Goal: Transaction & Acquisition: Purchase product/service

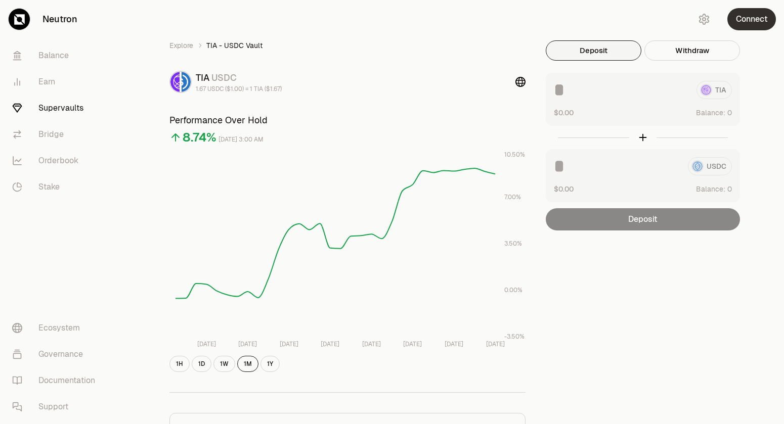
click at [750, 18] on button "Connect" at bounding box center [751, 19] width 49 height 22
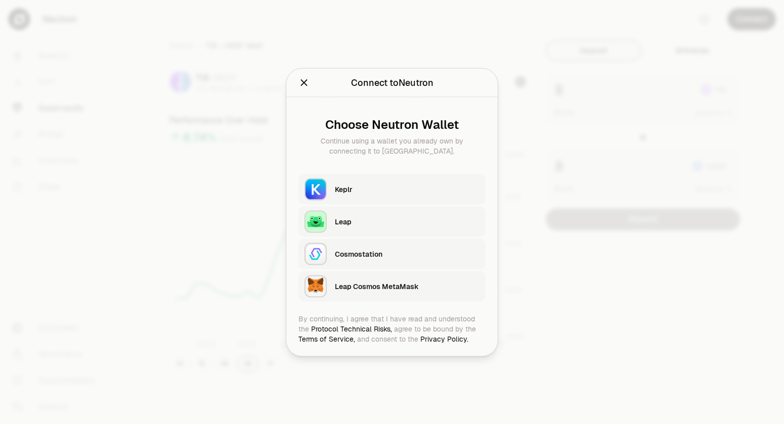
click at [384, 188] on div "Keplr" at bounding box center [407, 189] width 145 height 10
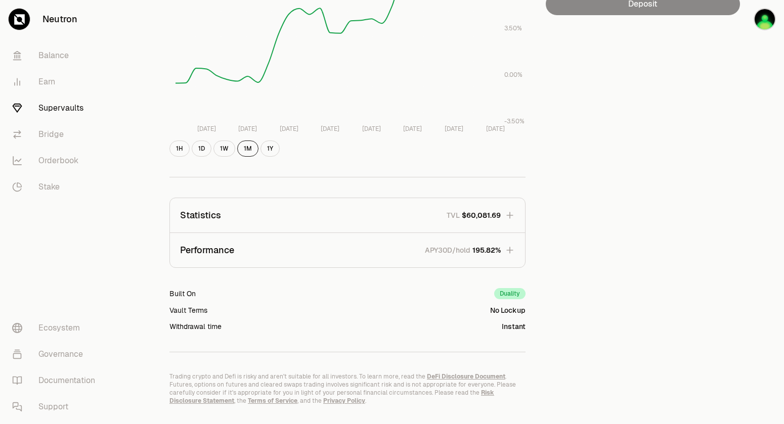
scroll to position [237, 0]
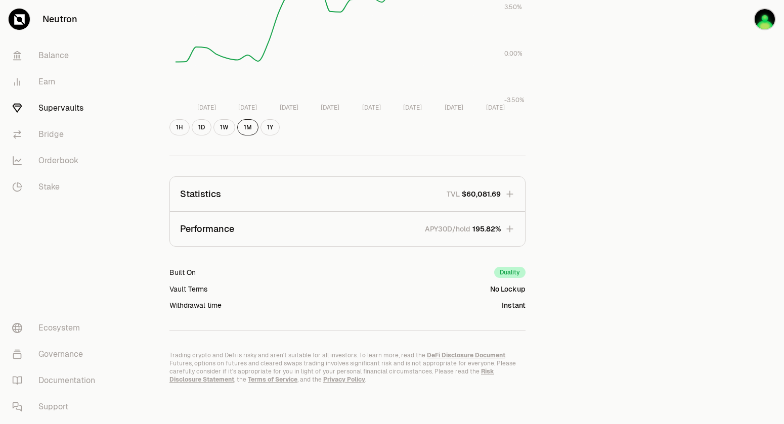
click at [512, 229] on icon "button" at bounding box center [509, 228] width 7 height 7
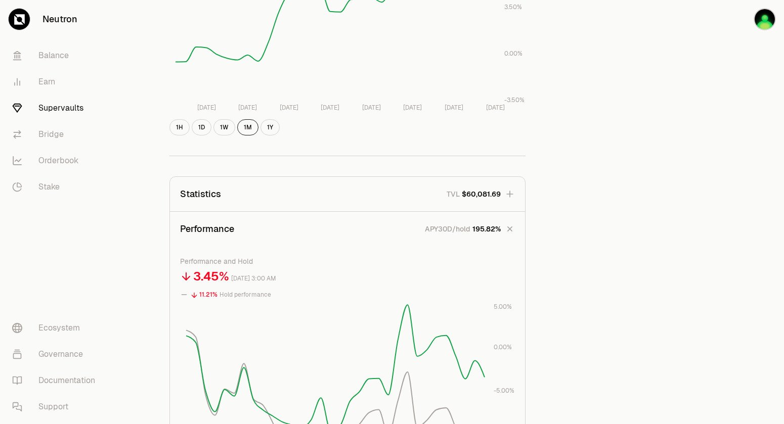
click at [513, 195] on icon "button" at bounding box center [510, 194] width 10 height 10
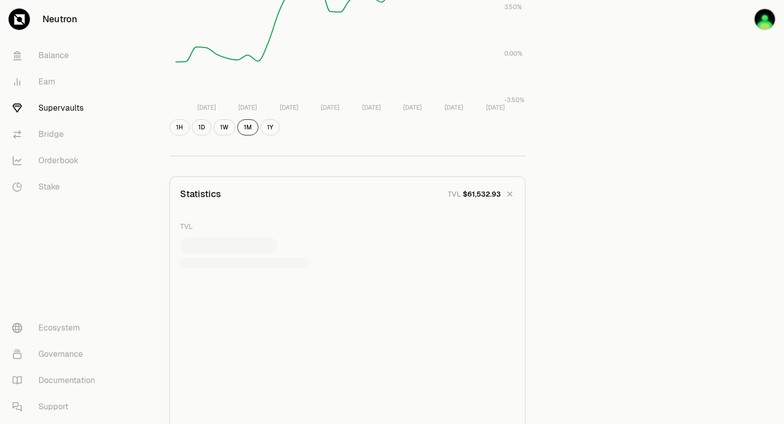
click at [513, 195] on icon "button" at bounding box center [510, 194] width 14 height 14
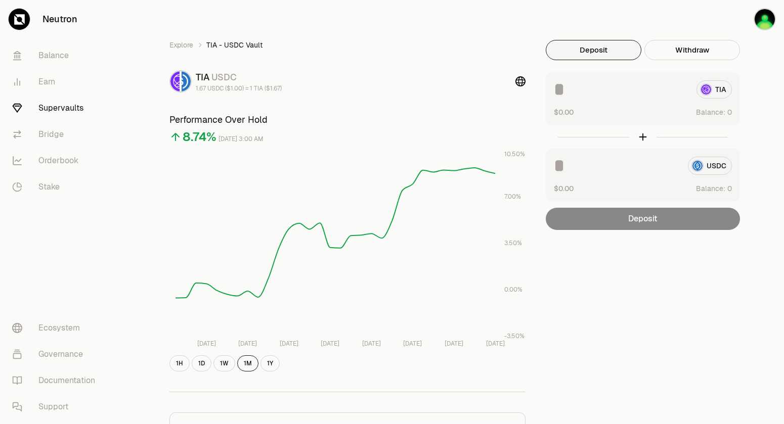
scroll to position [0, 0]
click at [601, 51] on button "Deposit" at bounding box center [594, 50] width 96 height 20
click at [734, 19] on icon "button" at bounding box center [733, 19] width 12 height 12
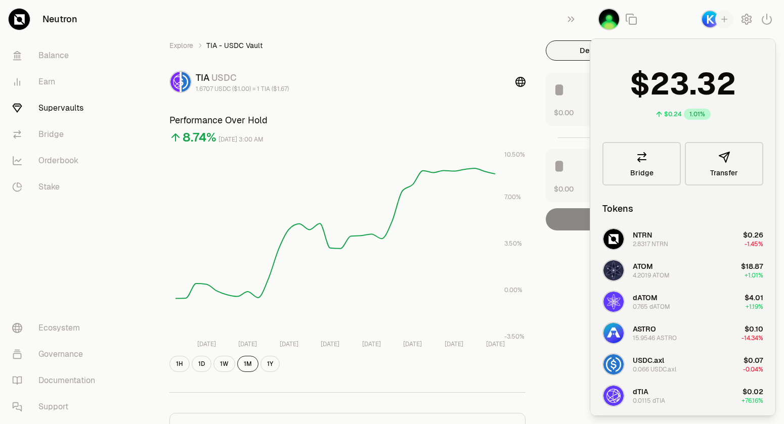
click at [710, 20] on img "button" at bounding box center [710, 19] width 18 height 18
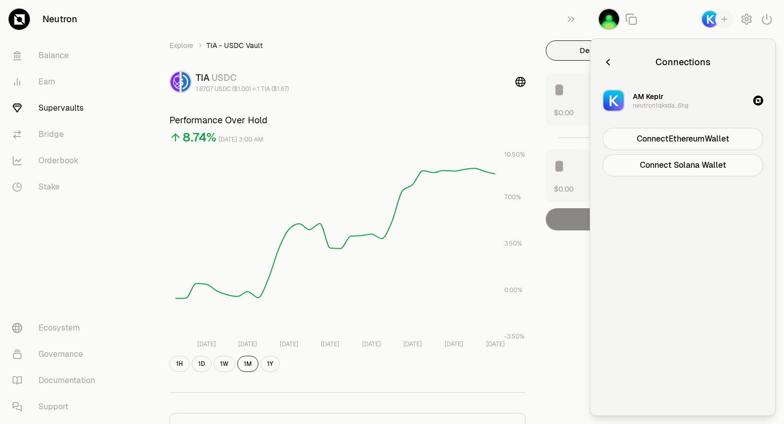
click at [710, 20] on img "button" at bounding box center [710, 19] width 18 height 18
click at [667, 17] on div at bounding box center [687, 19] width 194 height 38
click at [577, 22] on button "button" at bounding box center [573, 19] width 32 height 38
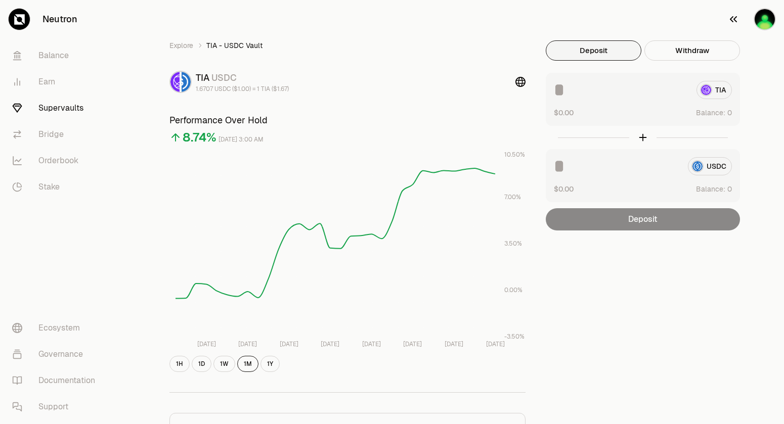
click at [769, 21] on img "button" at bounding box center [764, 19] width 22 height 22
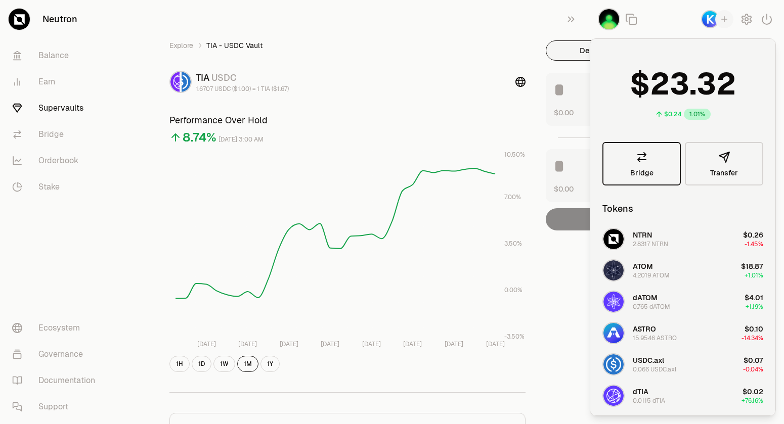
click at [643, 166] on link "Bridge" at bounding box center [641, 163] width 78 height 43
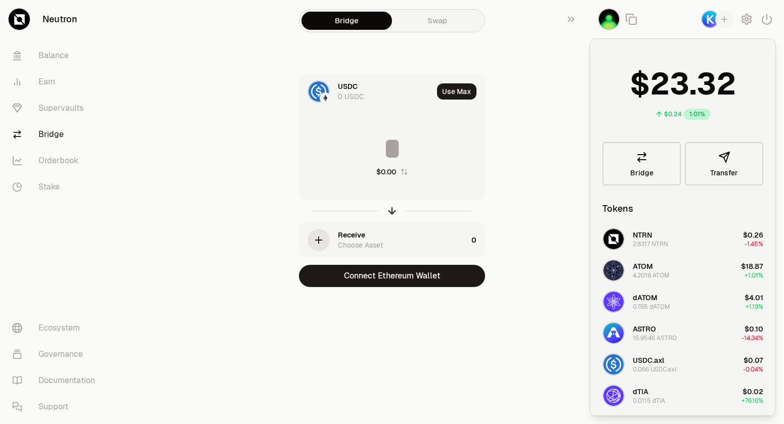
click at [341, 95] on div "0 USDC" at bounding box center [351, 97] width 26 height 10
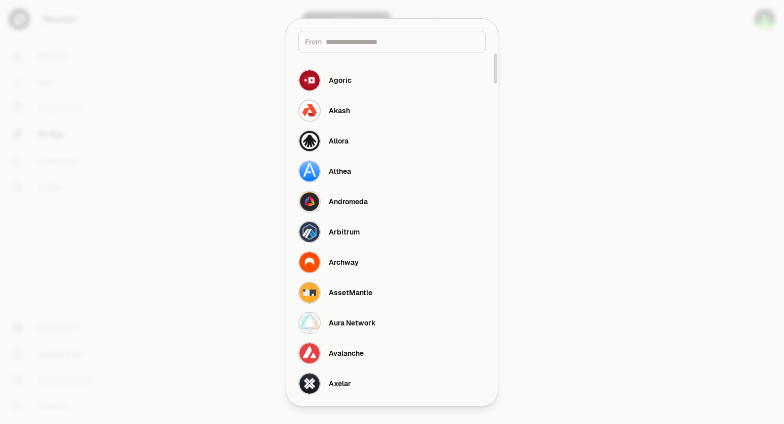
click at [663, 123] on div at bounding box center [392, 212] width 784 height 424
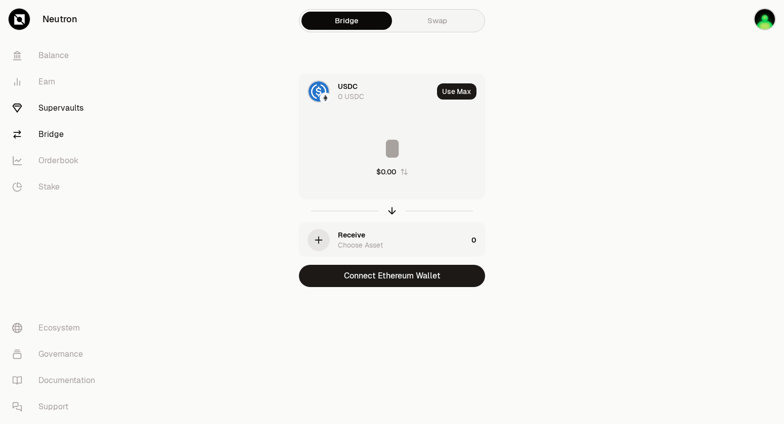
click at [65, 112] on link "Supervaults" at bounding box center [56, 108] width 105 height 26
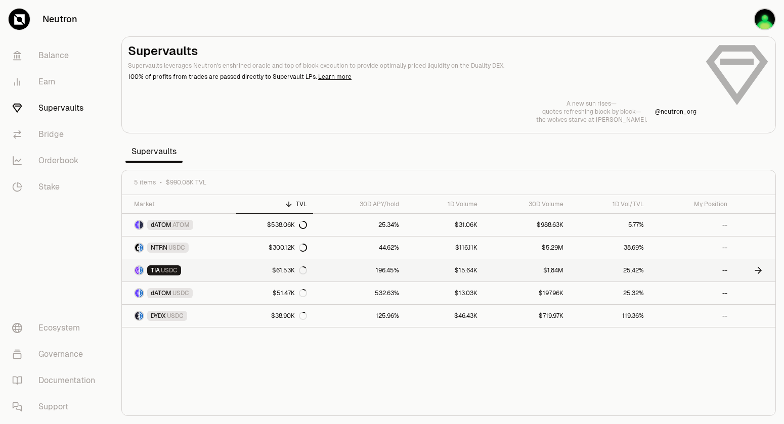
click at [757, 273] on icon at bounding box center [758, 270] width 10 height 10
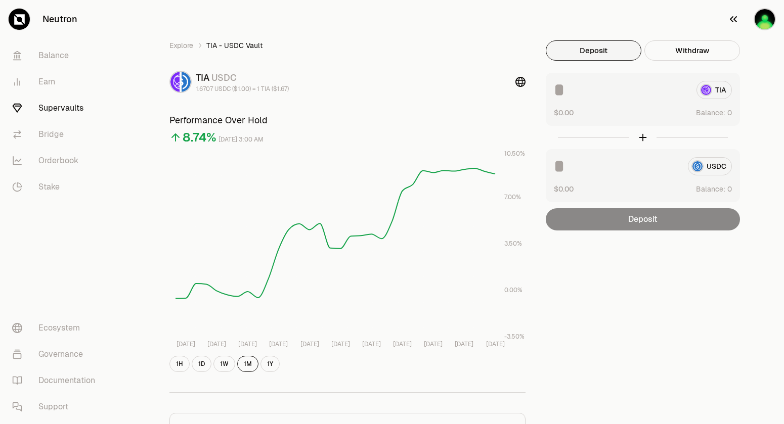
click at [770, 21] on img "button" at bounding box center [764, 19] width 22 height 22
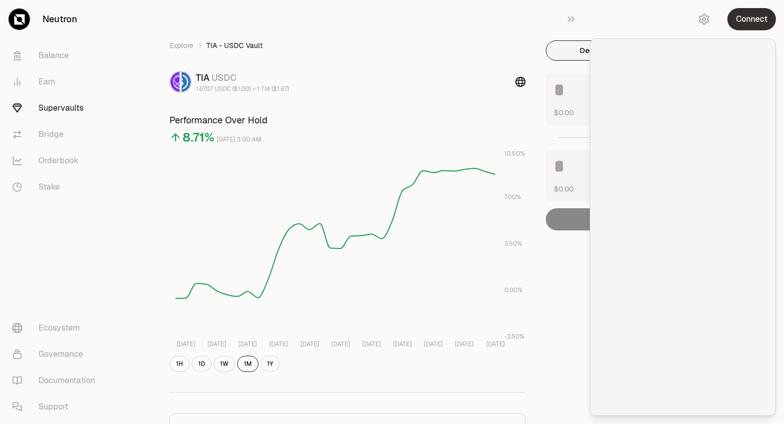
click at [745, 19] on button "Connect" at bounding box center [751, 19] width 49 height 22
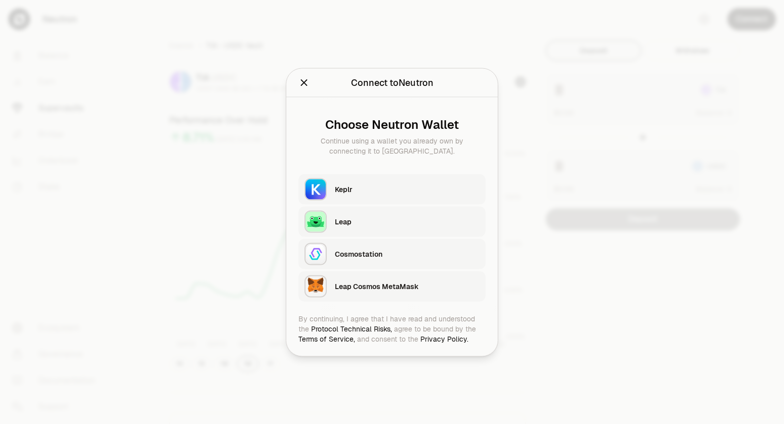
click at [378, 188] on div "Keplr" at bounding box center [407, 189] width 145 height 10
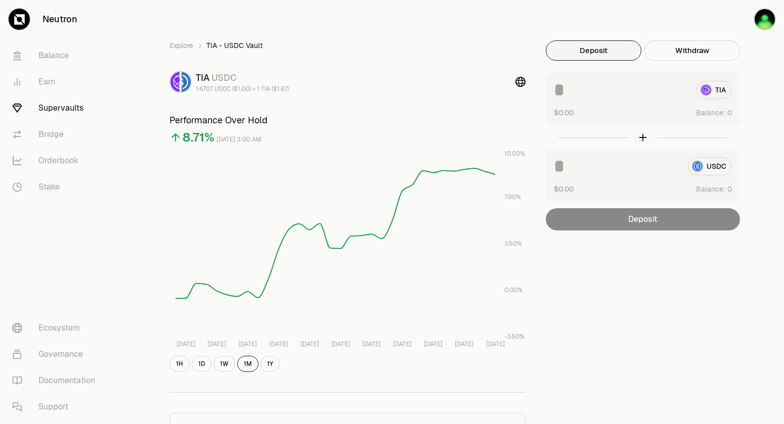
click at [607, 54] on button "Deposit" at bounding box center [594, 50] width 96 height 20
click at [766, 21] on img "button" at bounding box center [764, 19] width 22 height 22
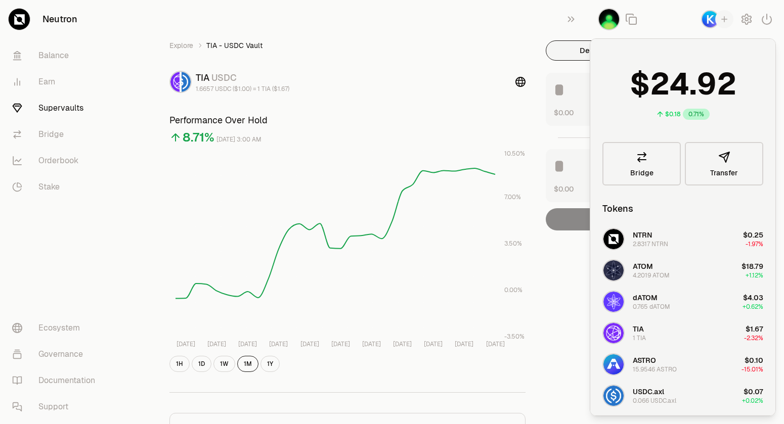
click at [489, 106] on div "Explore TIA - USDC Vault TIA USDC 1.6657 USDC ($1.00) = 1 TIA ($1.67) Performan…" at bounding box center [347, 330] width 380 height 580
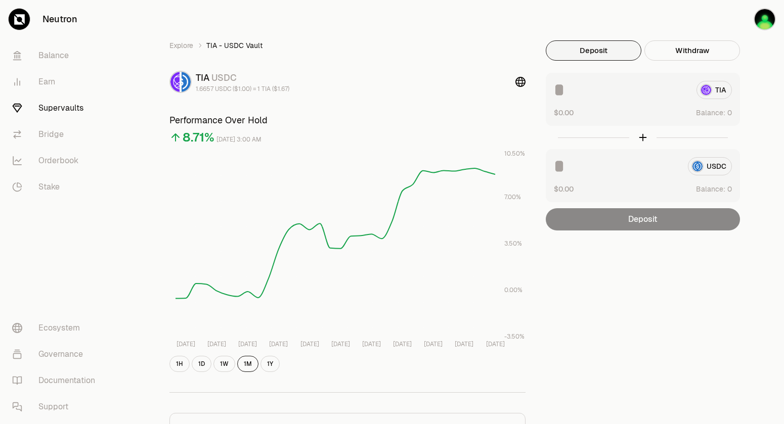
click at [714, 92] on div "TIA" at bounding box center [643, 90] width 178 height 18
click at [593, 55] on button "Deposit" at bounding box center [594, 50] width 96 height 20
click at [666, 47] on button "Withdraw" at bounding box center [692, 50] width 96 height 20
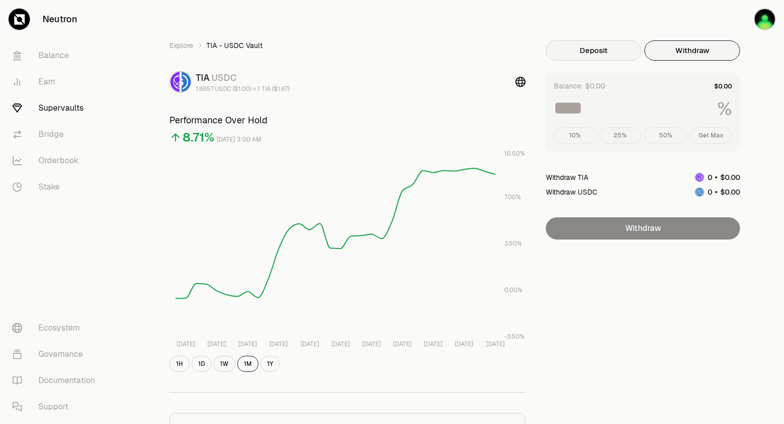
click at [592, 46] on button "Deposit" at bounding box center [594, 50] width 96 height 20
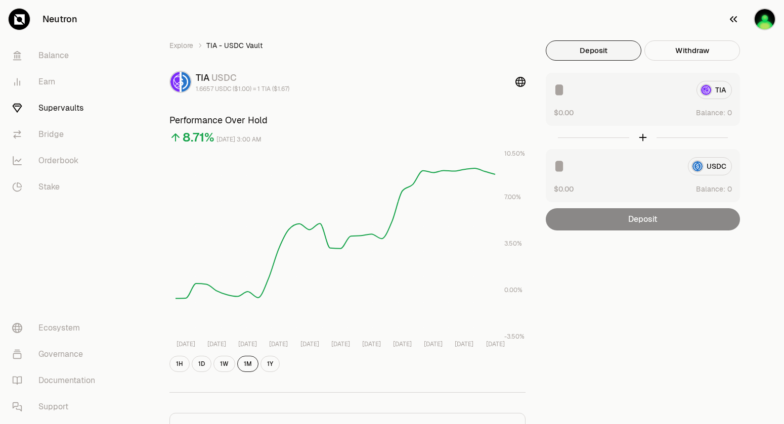
click at [729, 19] on icon "button" at bounding box center [733, 19] width 12 height 12
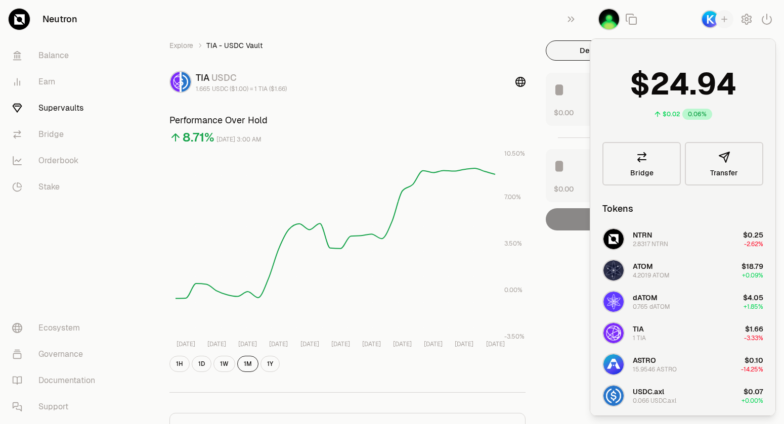
click at [642, 333] on span "TIA" at bounding box center [638, 329] width 11 height 9
click at [518, 107] on div "Explore TIA - USDC Vault TIA USDC 1.665 USDC ($1.00) = 1 TIA ($1.66) Performanc…" at bounding box center [347, 330] width 380 height 580
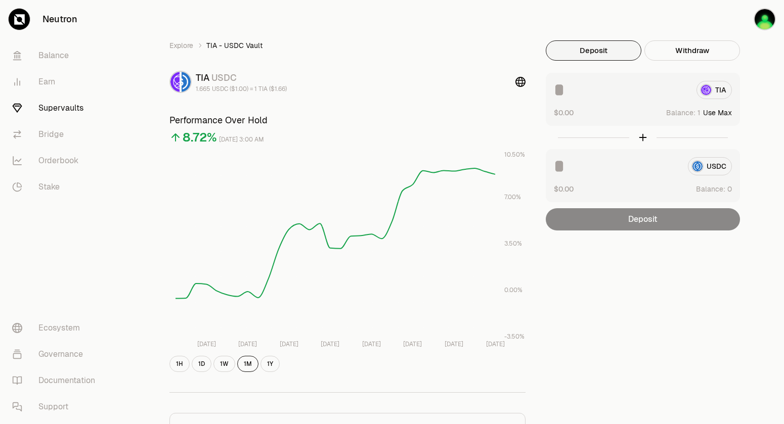
click at [717, 112] on button "Use Max" at bounding box center [717, 113] width 29 height 10
type input "*"
click at [712, 112] on button "Use Max" at bounding box center [717, 113] width 29 height 10
type input "**"
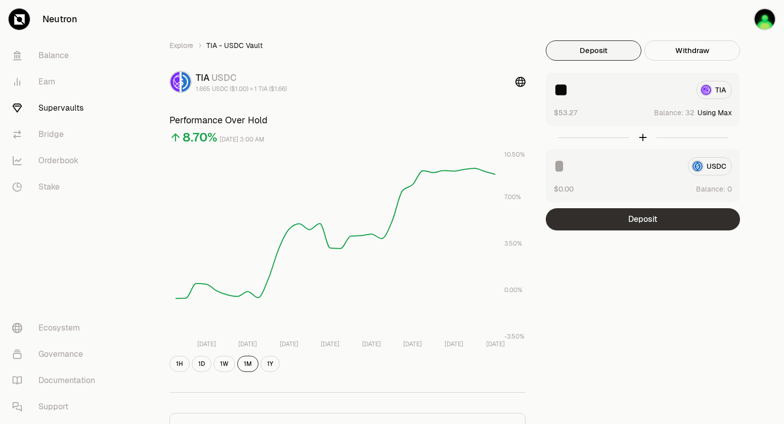
click at [644, 220] on button "Deposit" at bounding box center [643, 219] width 194 height 22
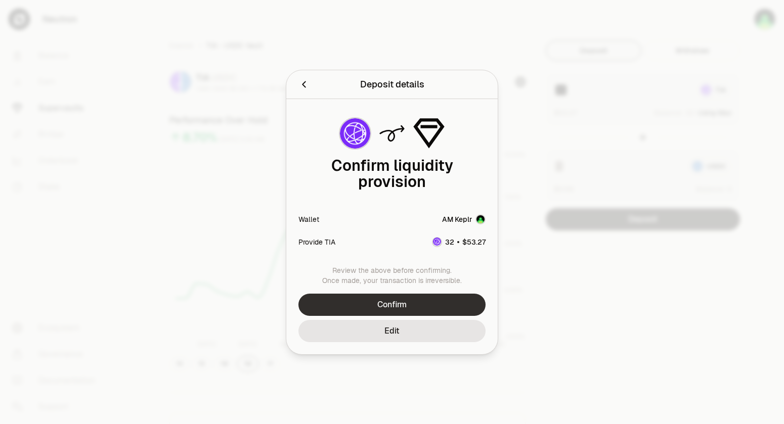
click at [371, 302] on button "Confirm" at bounding box center [391, 305] width 187 height 22
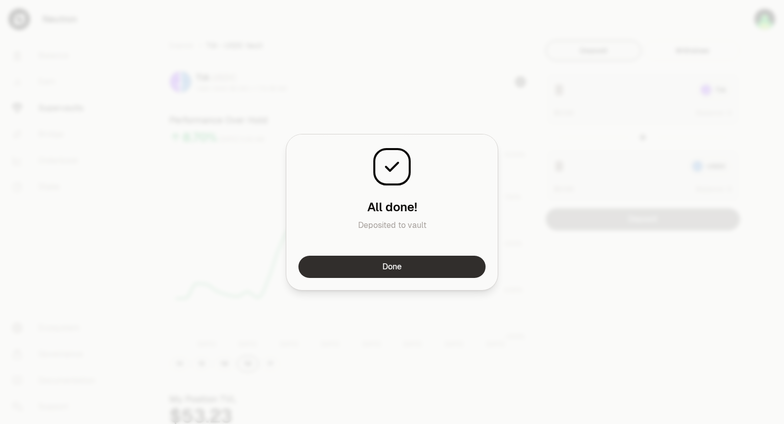
click at [396, 268] on button "Done" at bounding box center [391, 267] width 187 height 22
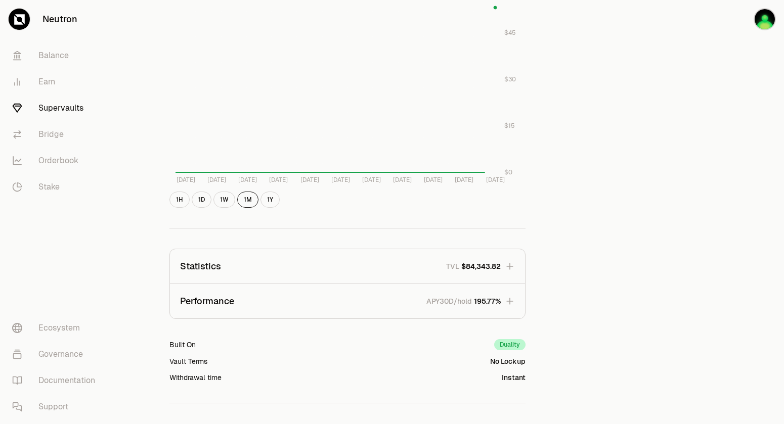
scroll to position [472, 0]
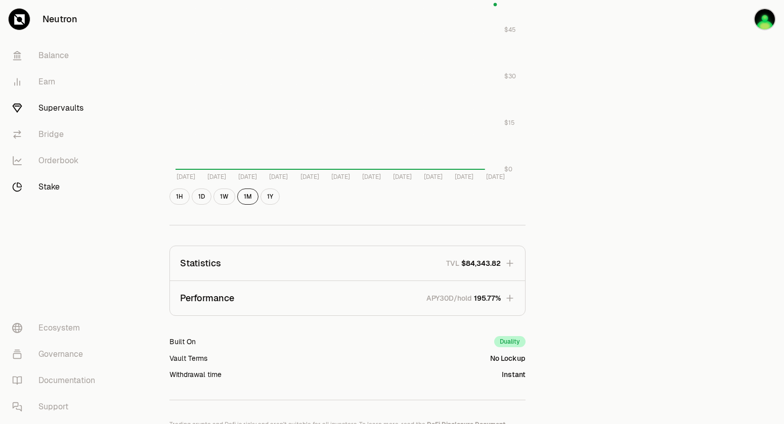
click at [45, 186] on link "Stake" at bounding box center [56, 187] width 105 height 26
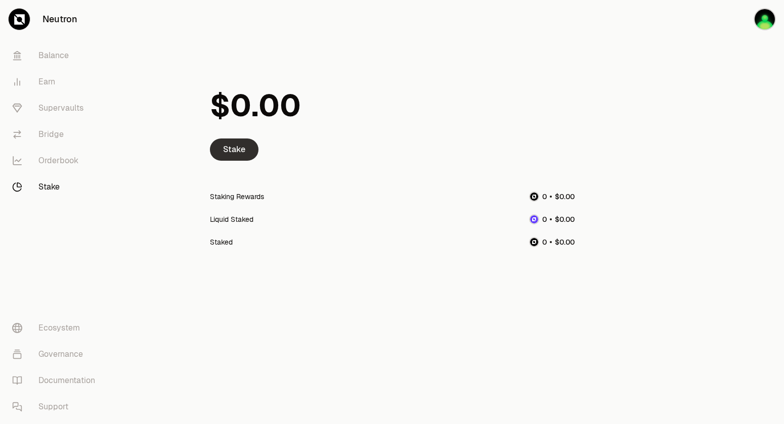
click at [225, 149] on link "Stake" at bounding box center [234, 150] width 49 height 22
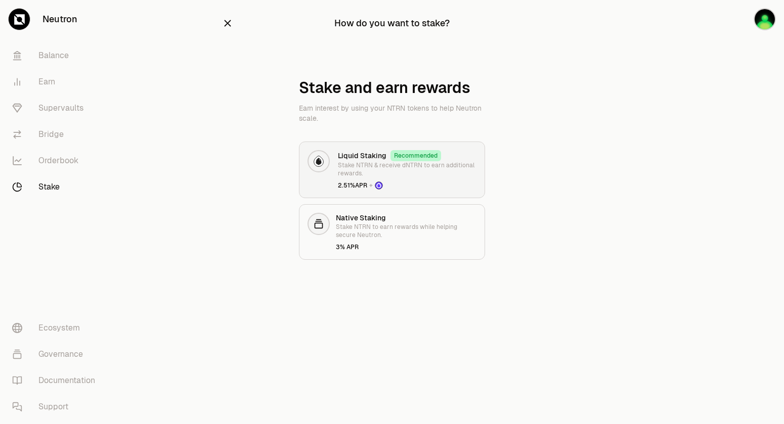
click at [438, 176] on p "Stake NTRN & receive dNTRN to earn additional rewards." at bounding box center [407, 169] width 139 height 16
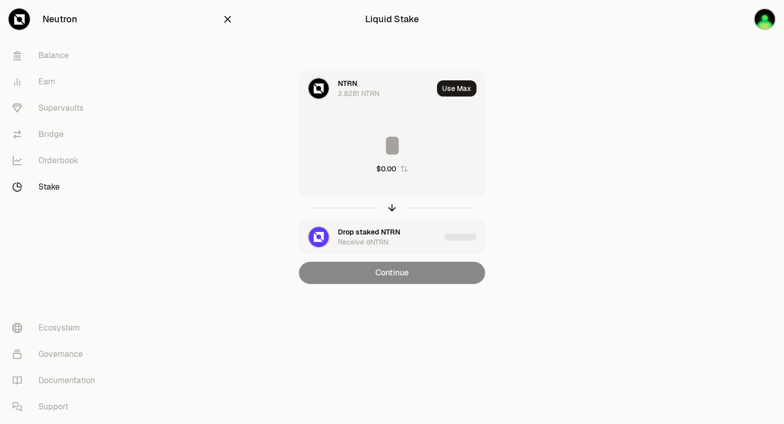
click at [396, 150] on input at bounding box center [391, 145] width 185 height 30
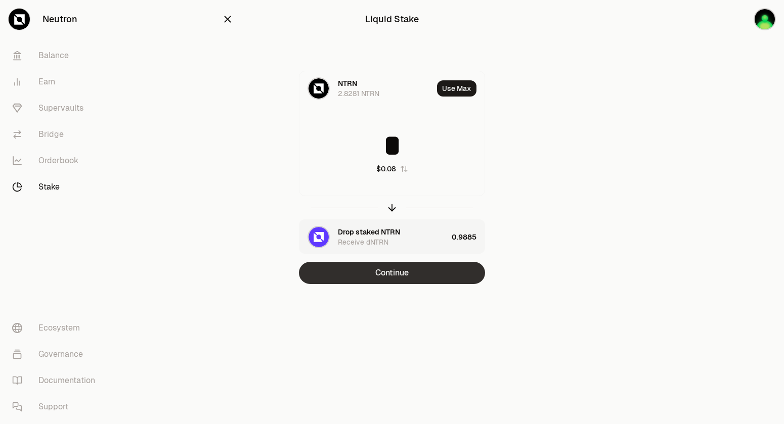
type input "*"
click at [380, 273] on button "Continue" at bounding box center [392, 273] width 186 height 22
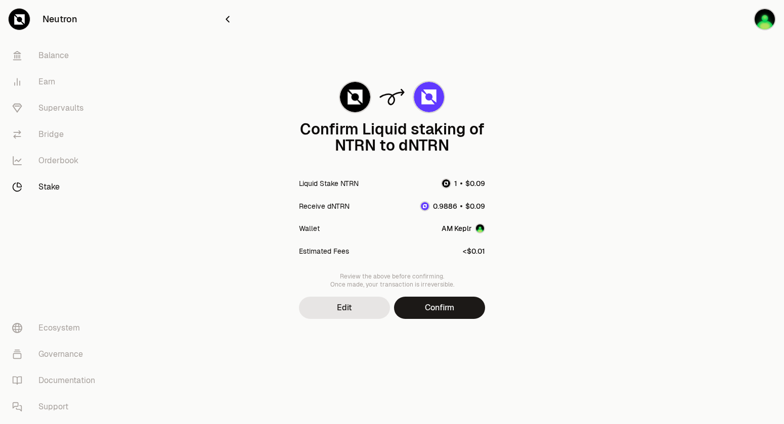
click at [231, 15] on icon "button" at bounding box center [227, 19] width 11 height 11
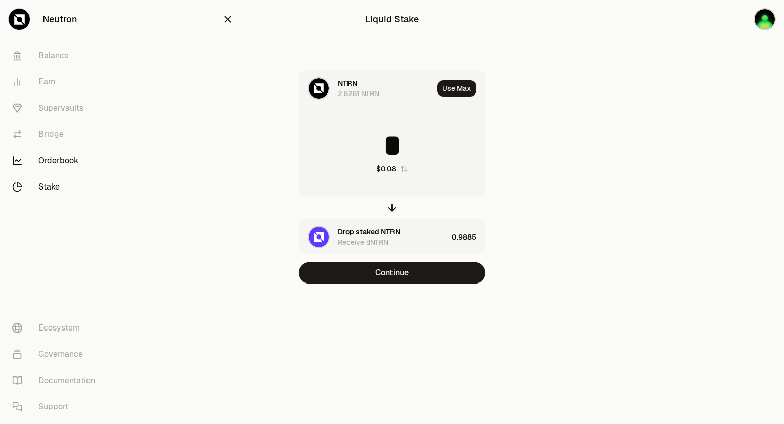
click at [40, 162] on link "Orderbook" at bounding box center [56, 161] width 105 height 26
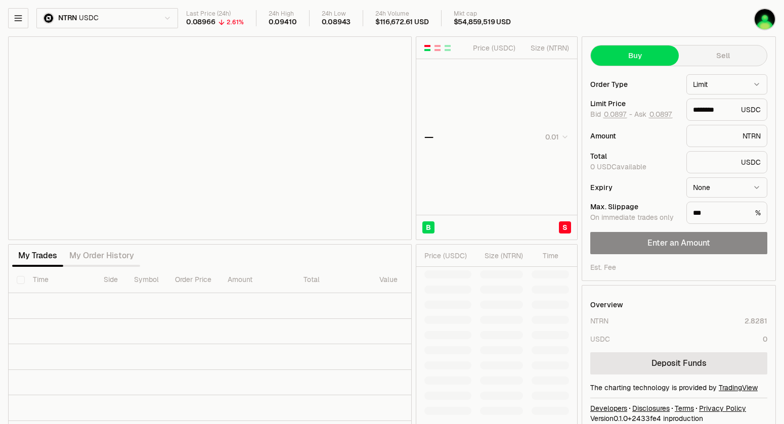
type input "********"
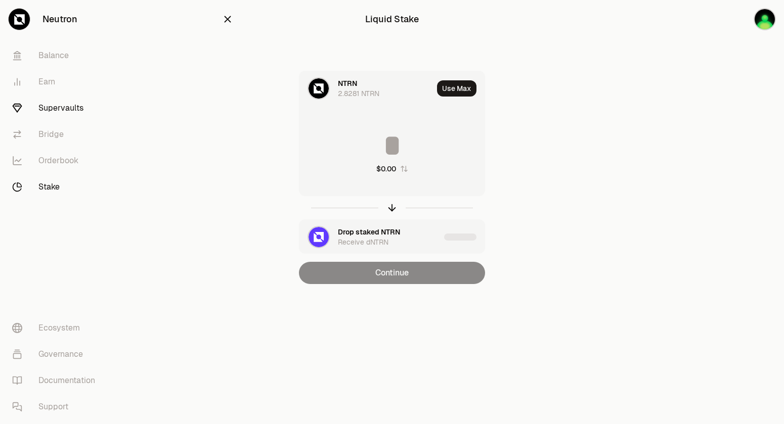
click at [53, 110] on link "Supervaults" at bounding box center [56, 108] width 105 height 26
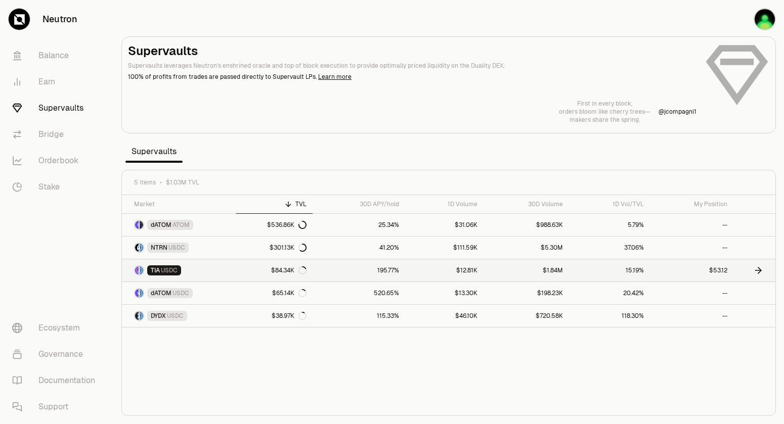
click at [207, 273] on link "TIA USDC" at bounding box center [179, 270] width 114 height 22
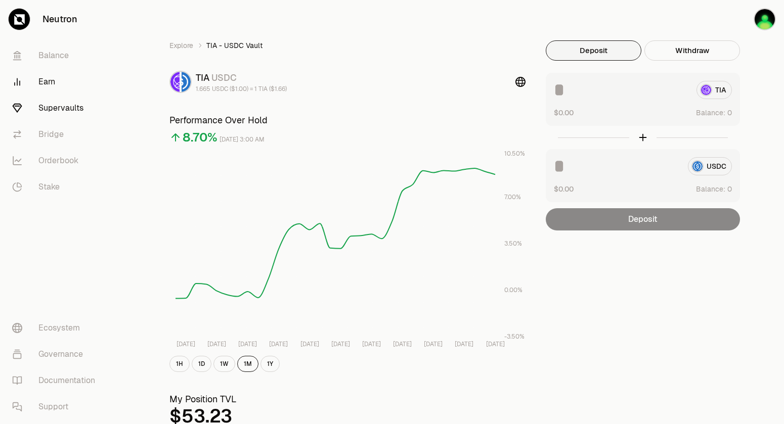
click at [51, 82] on link "Earn" at bounding box center [56, 82] width 105 height 26
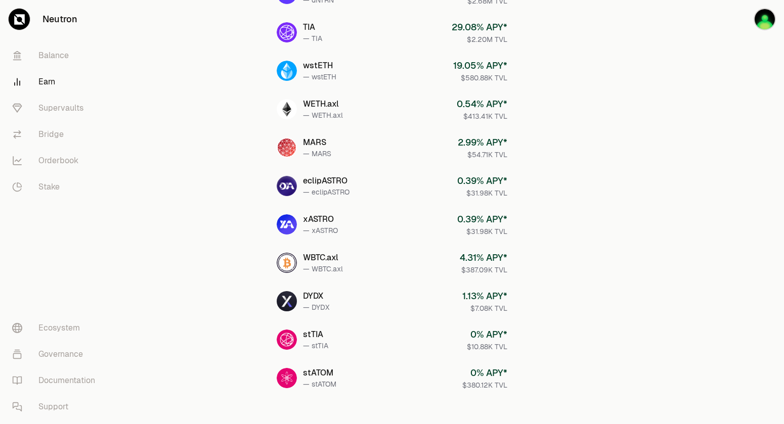
scroll to position [411, 0]
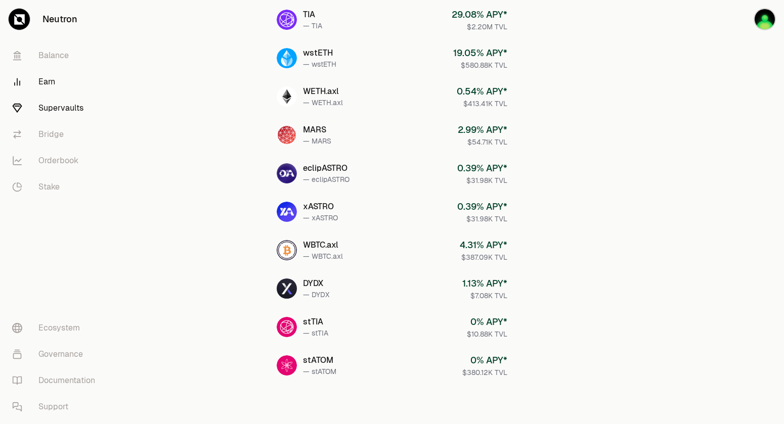
click at [47, 110] on link "Supervaults" at bounding box center [56, 108] width 105 height 26
